Goal: Task Accomplishment & Management: Use online tool/utility

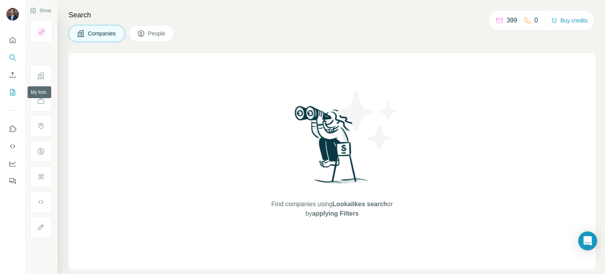
click at [13, 90] on icon "My lists" at bounding box center [13, 91] width 4 height 5
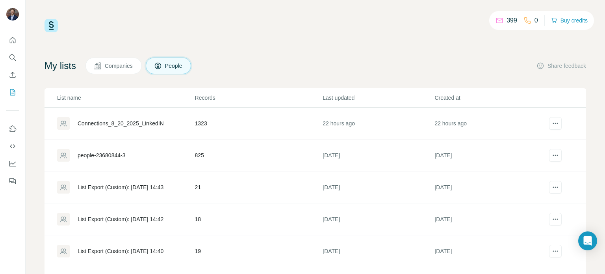
click at [132, 126] on div "Connections_8_20_2025_LinkedIN" at bounding box center [121, 123] width 86 height 8
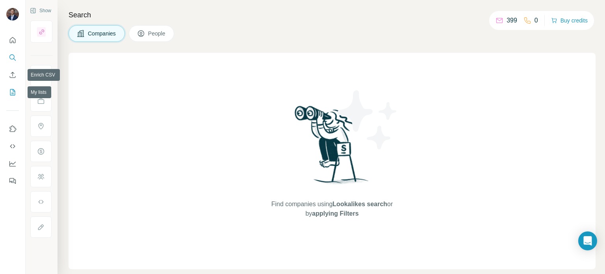
click at [11, 93] on icon "My lists" at bounding box center [13, 92] width 8 height 8
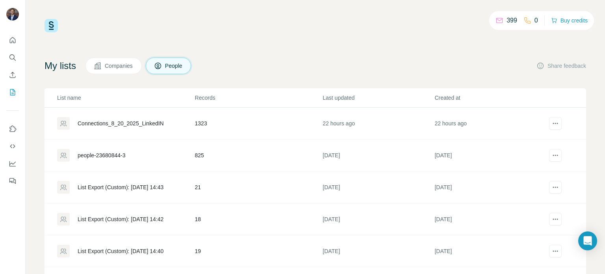
click at [124, 125] on div "Connections_8_20_2025_LinkedIN" at bounding box center [121, 123] width 86 height 8
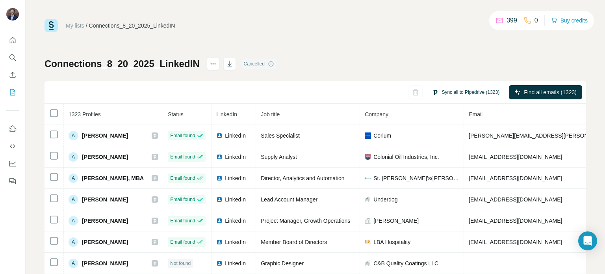
click at [473, 93] on button "Sync all to Pipedrive (1323)" at bounding box center [466, 92] width 78 height 12
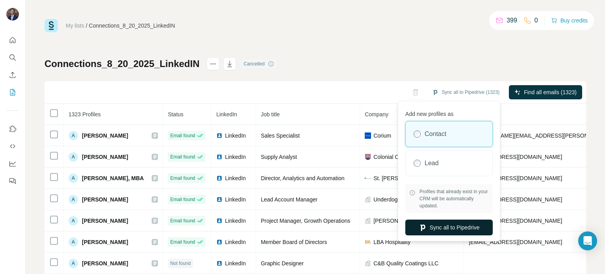
click at [454, 230] on button "Sync all to Pipedrive" at bounding box center [448, 227] width 87 height 16
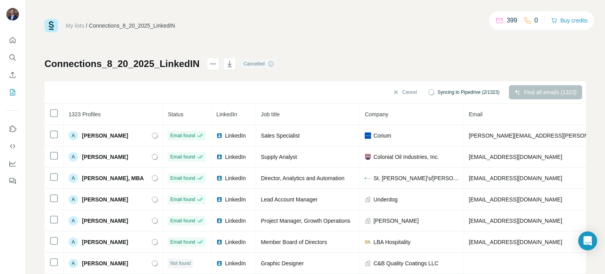
click at [384, 67] on div "Connections_8_20_2025_LinkedIN Cancelled Cancel Syncing to Pipedrive (2/1323) F…" at bounding box center [316, 185] width 542 height 254
click at [299, 52] on div "My lists / Connections_8_20_2025_LinkedIN 399 0 Buy credits Connections_8_20_20…" at bounding box center [316, 165] width 542 height 293
click at [370, 33] on div "My lists / Connections_8_20_2025_LinkedIN 399 0 Buy credits Connections_8_20_20…" at bounding box center [316, 165] width 542 height 293
click at [338, 58] on div "Connections_8_20_2025_LinkedIN Cancelled Cancel Syncing to Pipedrive (109/1323)…" at bounding box center [316, 185] width 542 height 254
click at [329, 64] on div "Connections_8_20_2025_LinkedIN Cancelled Cancel Syncing to Pipedrive (109/1323)…" at bounding box center [316, 185] width 542 height 254
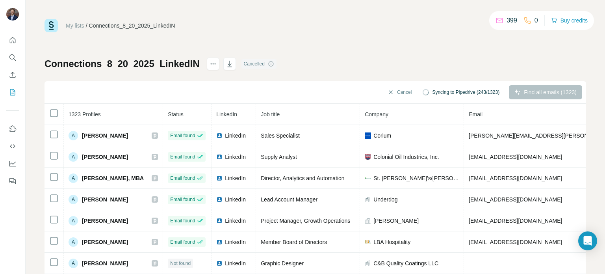
click at [402, 41] on div "My lists / Connections_8_20_2025_LinkedIN 399 0 Buy credits Connections_8_20_20…" at bounding box center [316, 165] width 542 height 293
click at [378, 63] on div "Connections_8_20_2025_LinkedIN Cancelled Cancel Syncing to Pipedrive (243/1323)…" at bounding box center [316, 185] width 542 height 254
click at [425, 49] on div "My lists / Connections_8_20_2025_LinkedIN 399 0 Buy credits Connections_8_20_20…" at bounding box center [316, 165] width 542 height 293
click at [394, 51] on div "My lists / Connections_8_20_2025_LinkedIN 399 0 Buy credits Connections_8_20_20…" at bounding box center [316, 165] width 542 height 293
click at [409, 34] on div "My lists / Connections_8_20_2025_LinkedIN 399 0 Buy credits Connections_8_20_20…" at bounding box center [316, 165] width 542 height 293
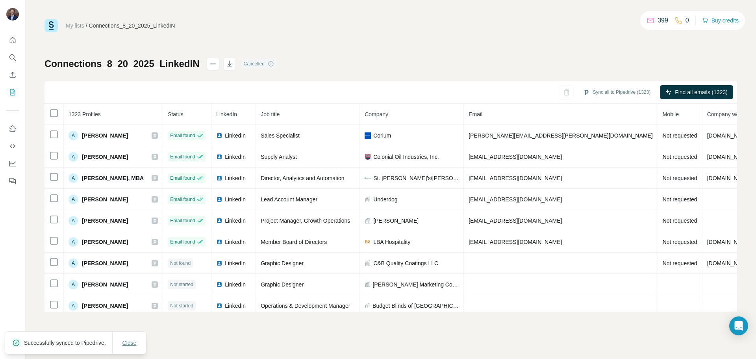
click at [129, 273] on span "Close" at bounding box center [130, 343] width 14 height 8
